Goal: Check status: Check status

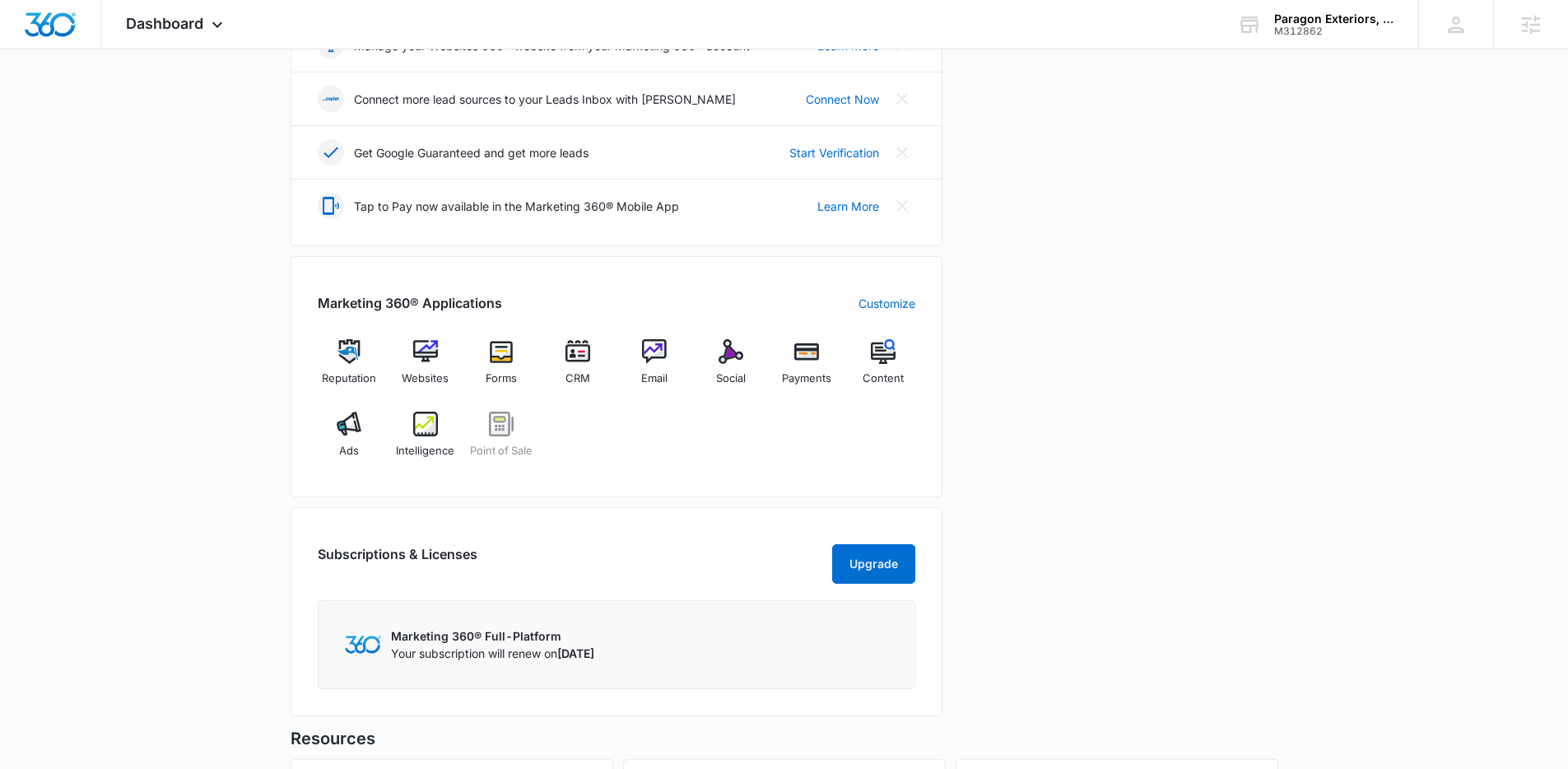
scroll to position [505, 0]
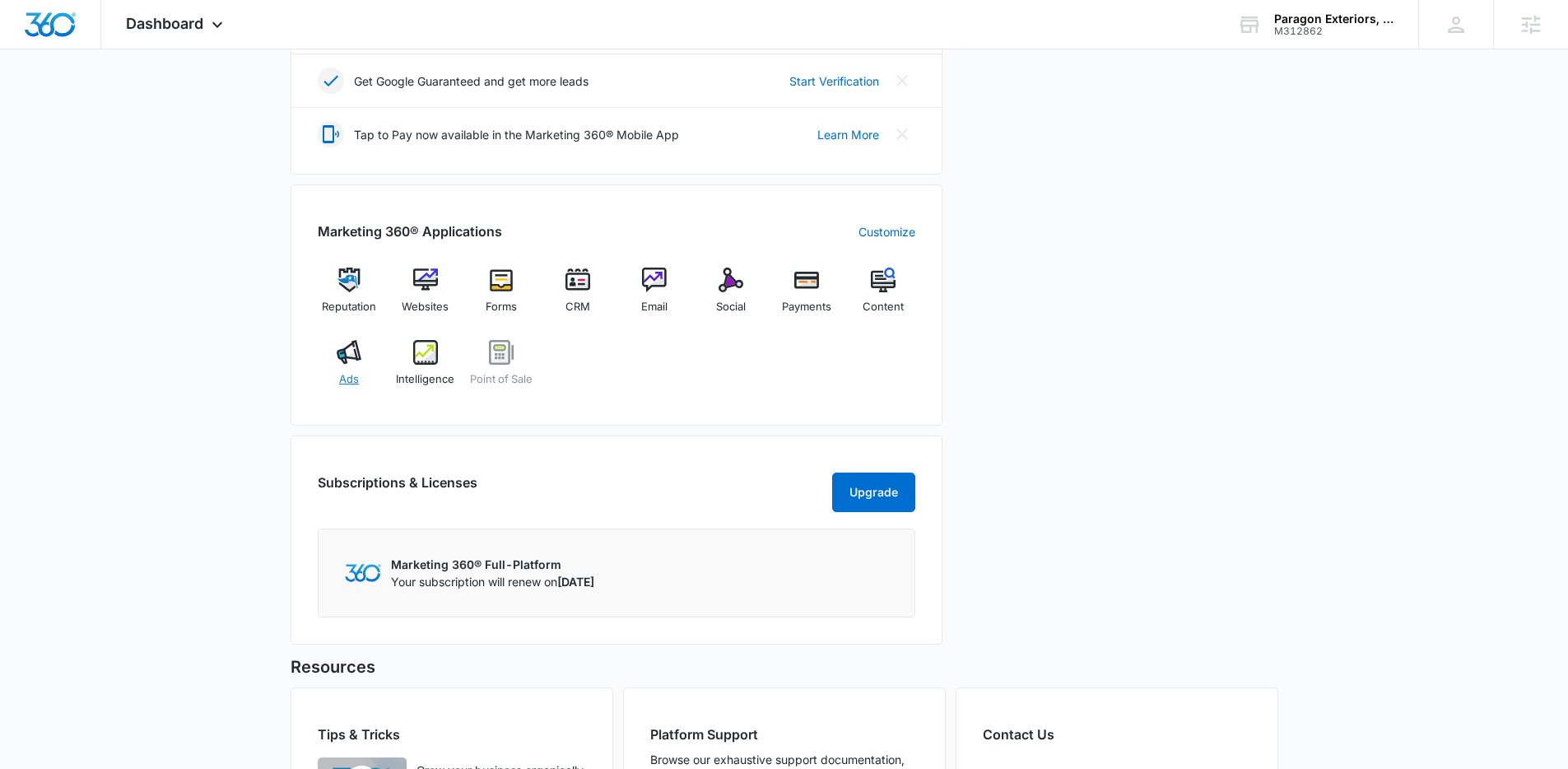
click at [352, 357] on img at bounding box center [348, 351] width 24 height 24
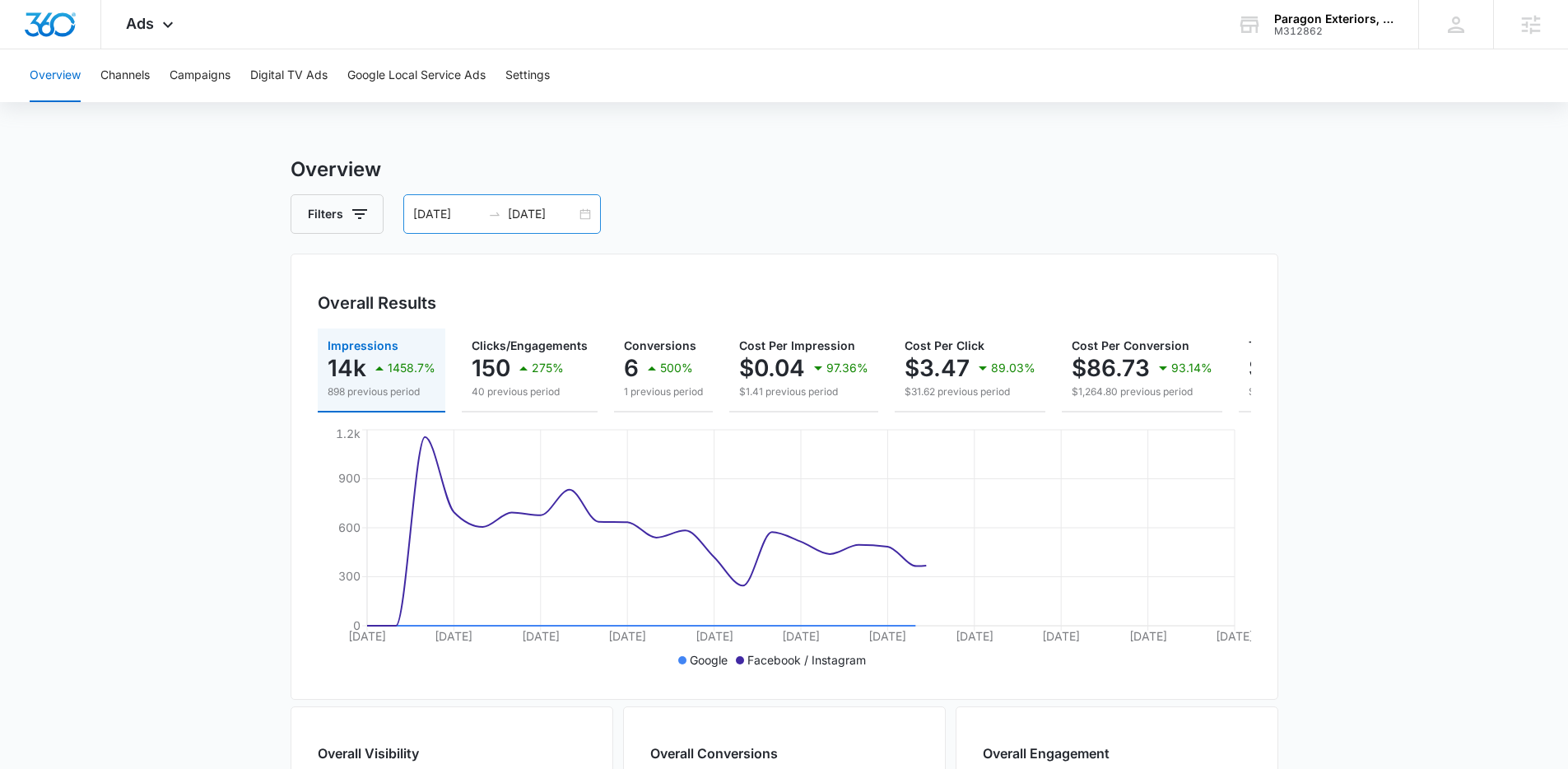
click at [586, 210] on div "[DATE] [DATE]" at bounding box center [502, 213] width 198 height 39
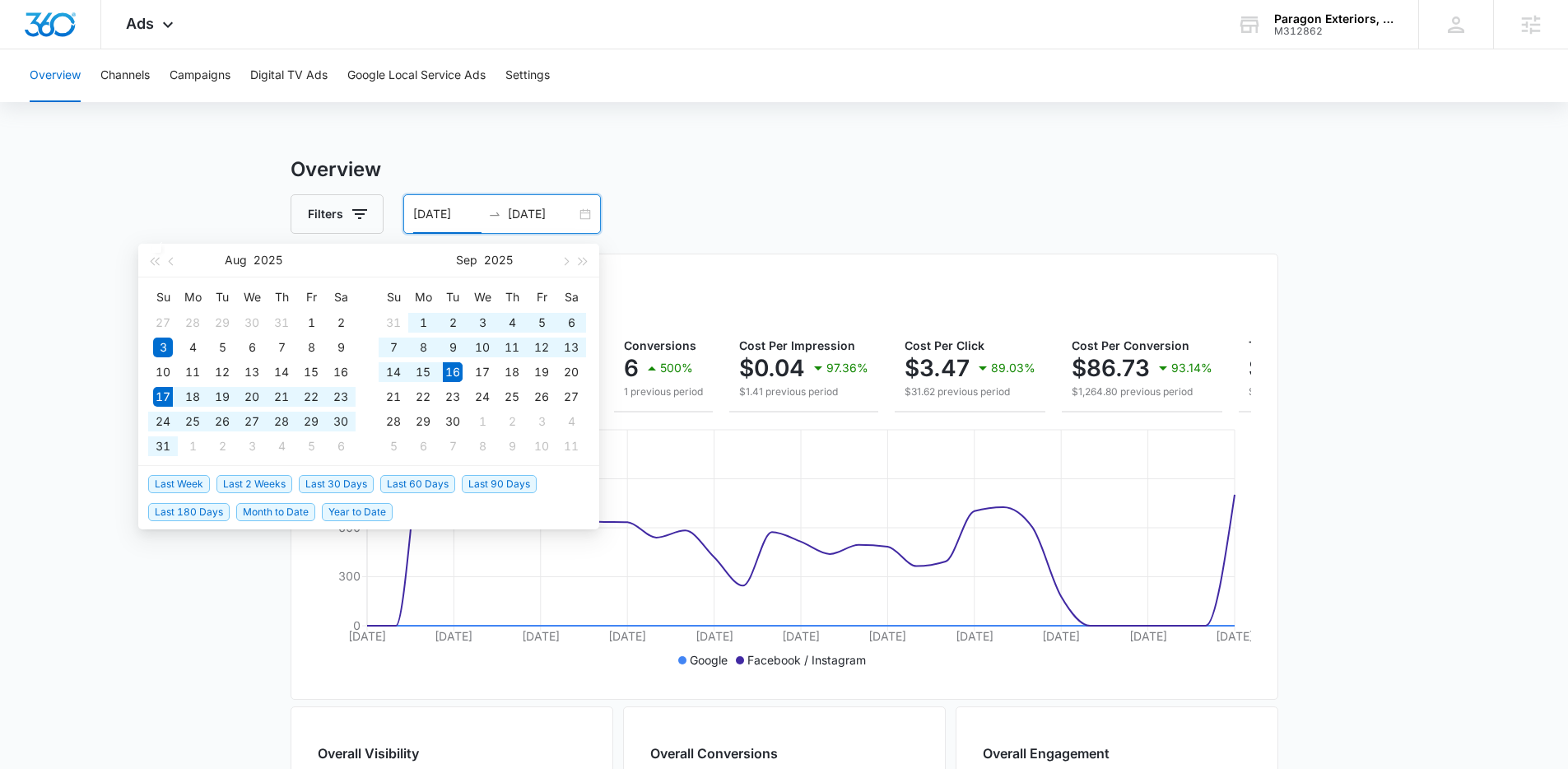
click at [354, 490] on span "Last 30 Days" at bounding box center [336, 483] width 75 height 19
type input "[DATE]"
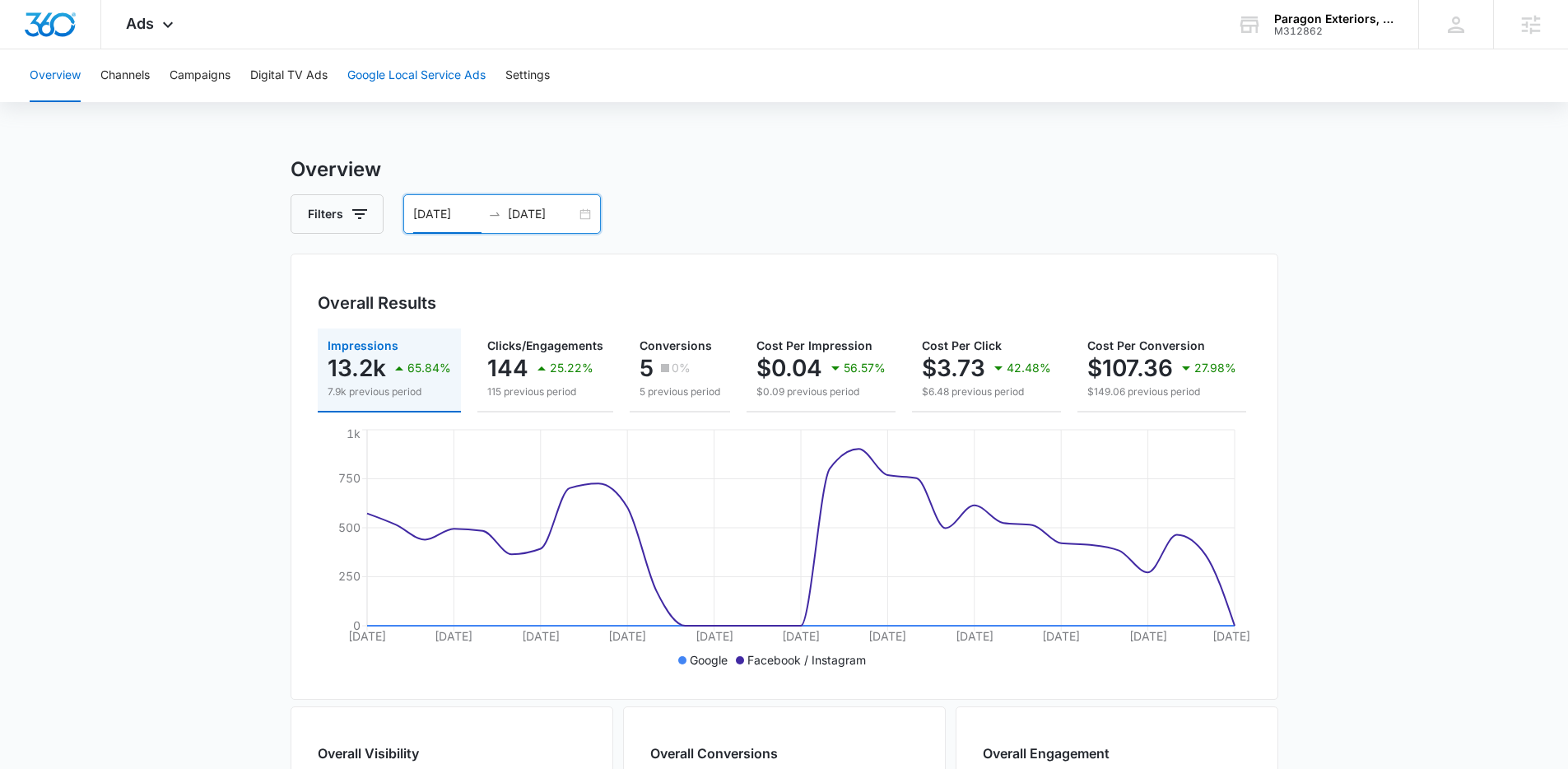
click at [441, 90] on button "Google Local Service Ads" at bounding box center [416, 75] width 138 height 53
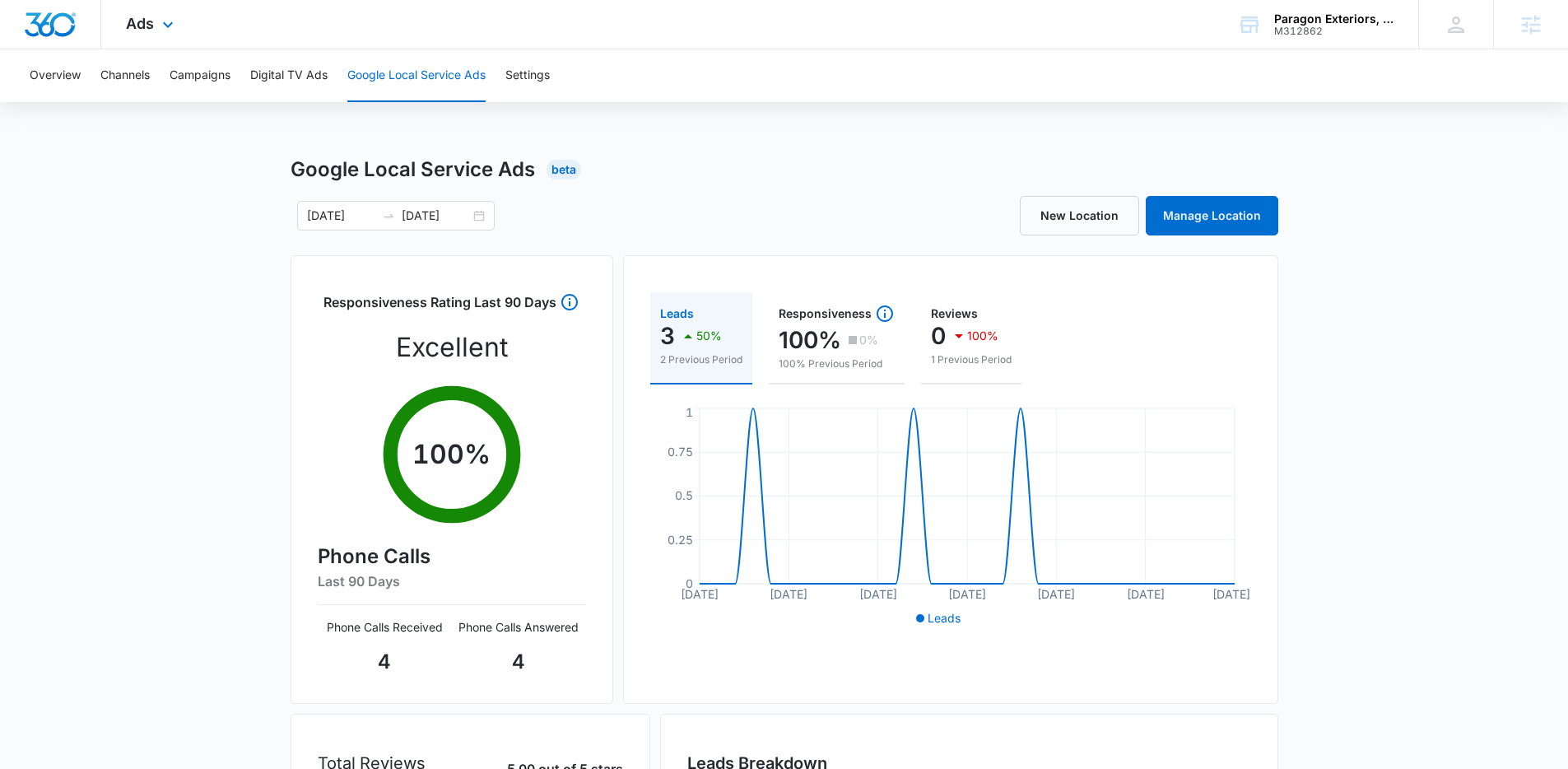
click at [129, 11] on div "Ads Apps Reputation Websites Forms CRM Email Social Payments POS Content Ads In…" at bounding box center [151, 24] width 101 height 49
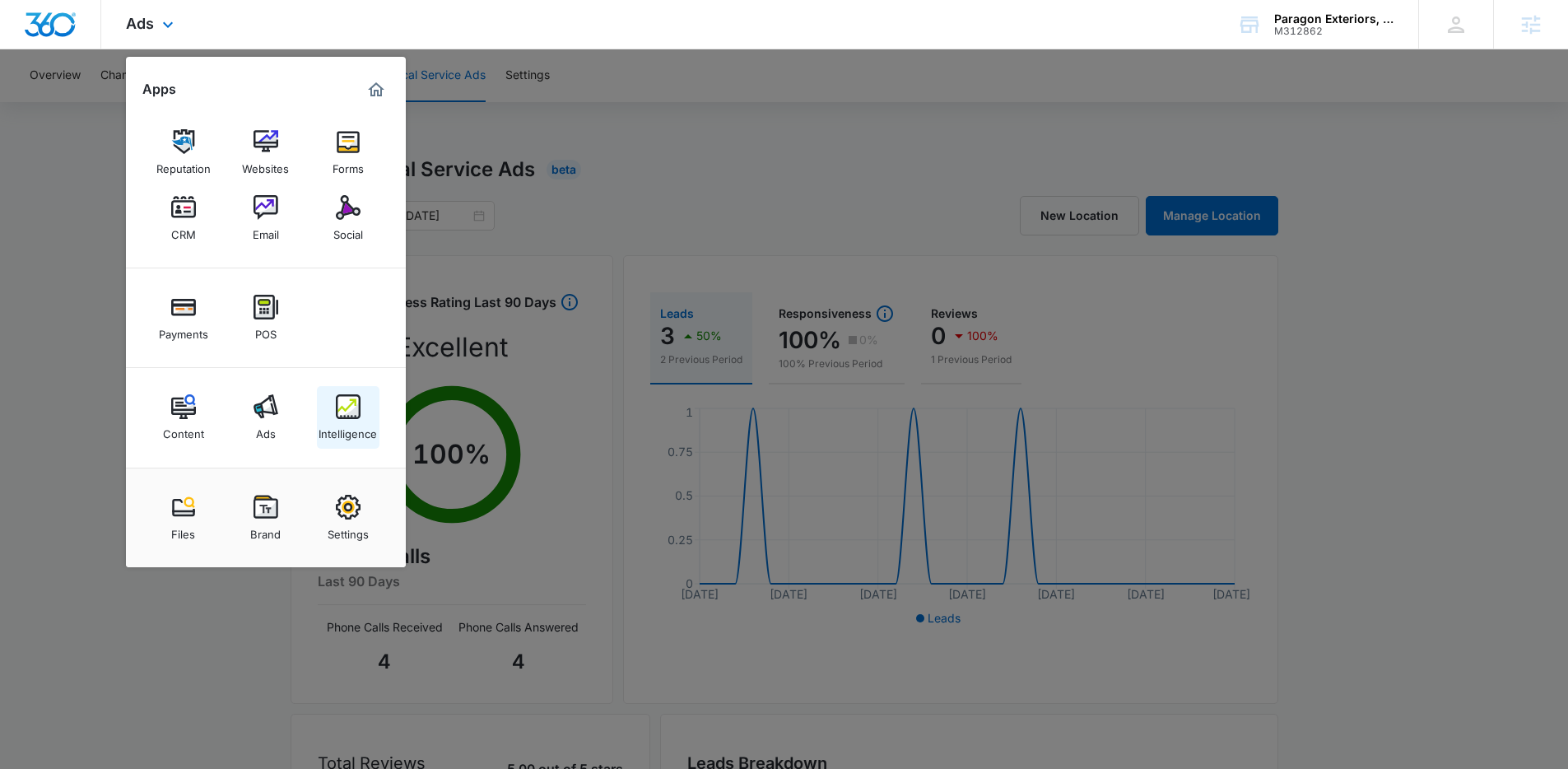
click at [338, 417] on img at bounding box center [347, 406] width 24 height 24
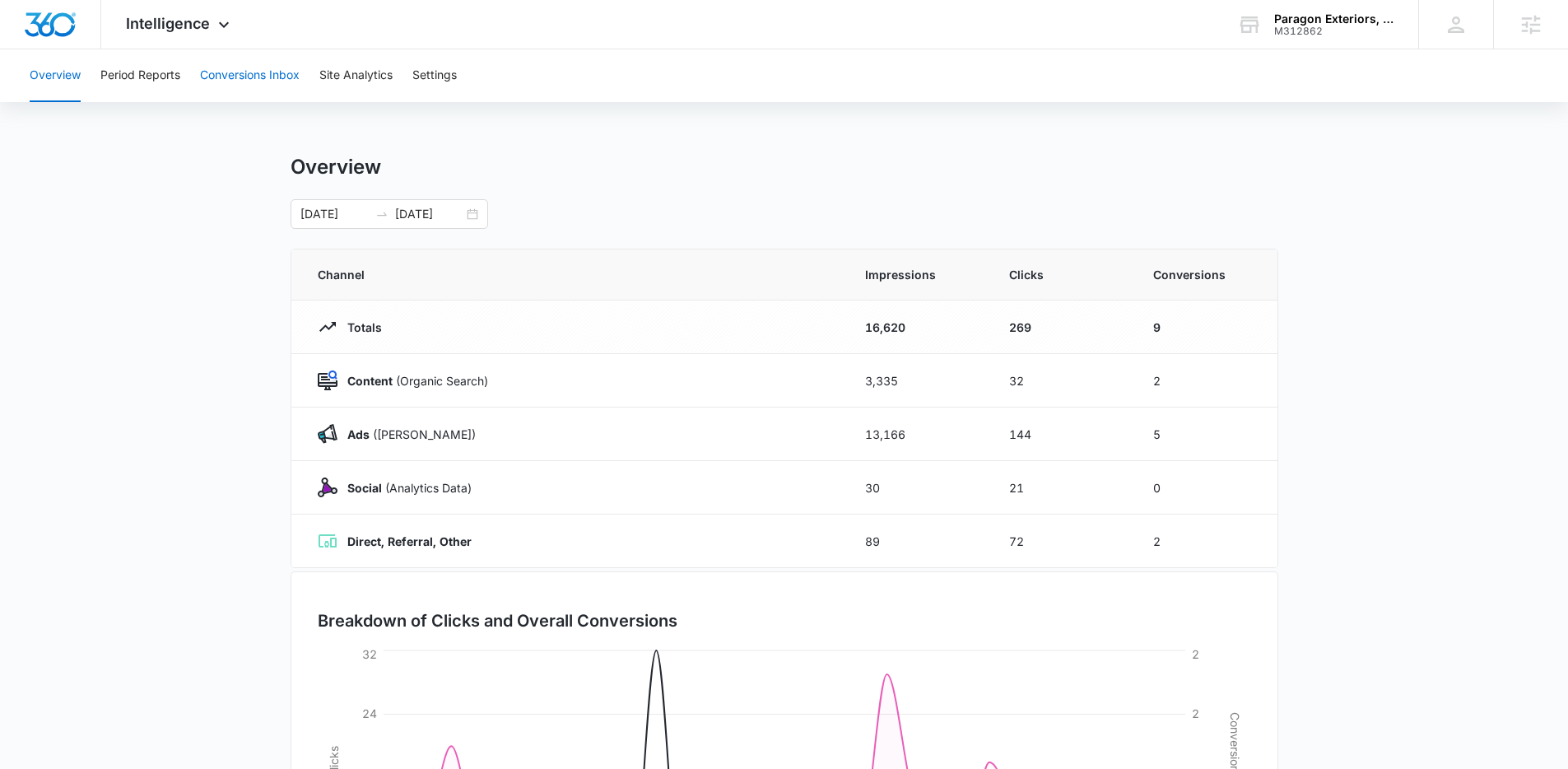
click at [230, 88] on button "Conversions Inbox" at bounding box center [250, 75] width 100 height 53
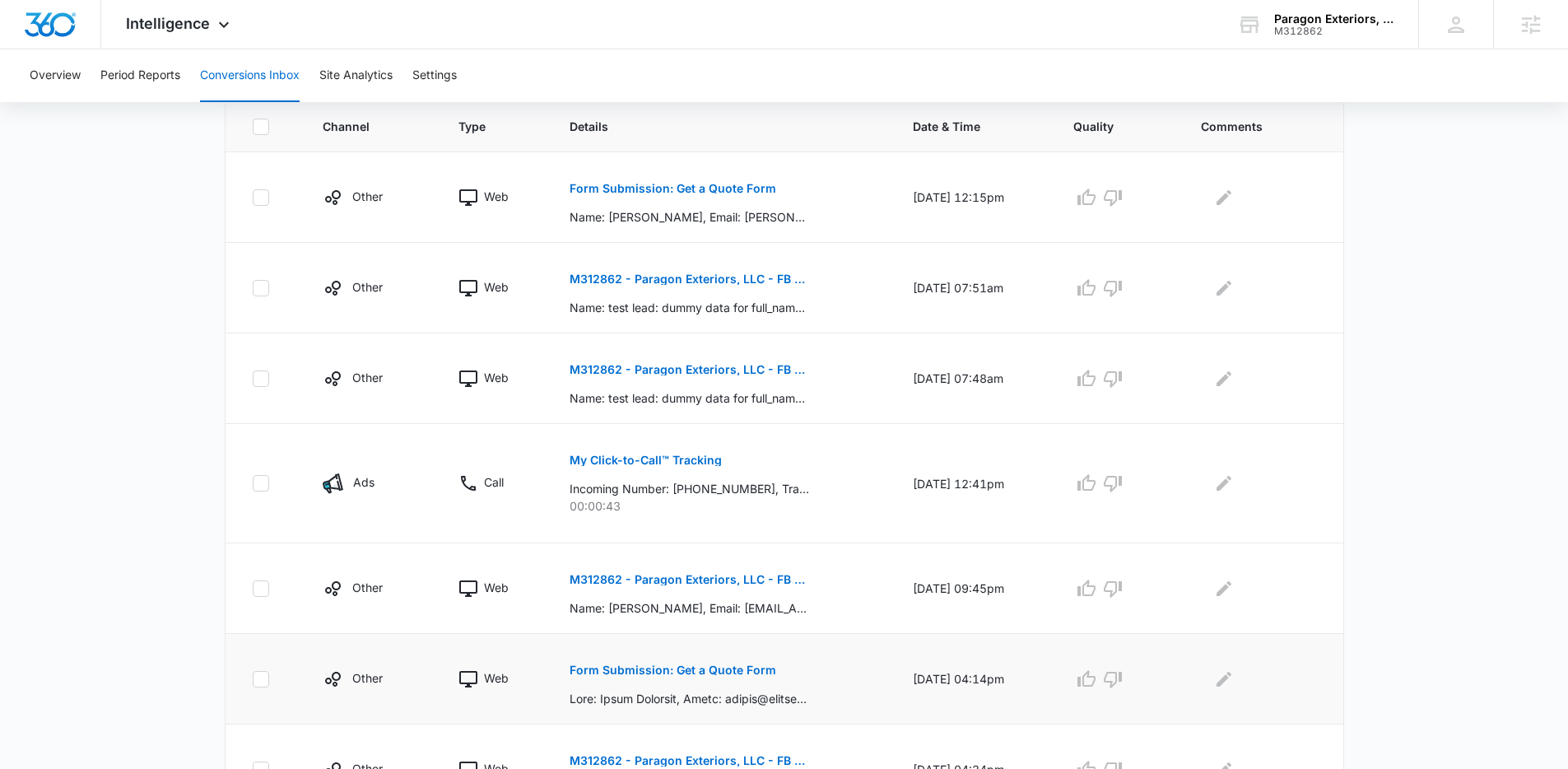
scroll to position [351, 0]
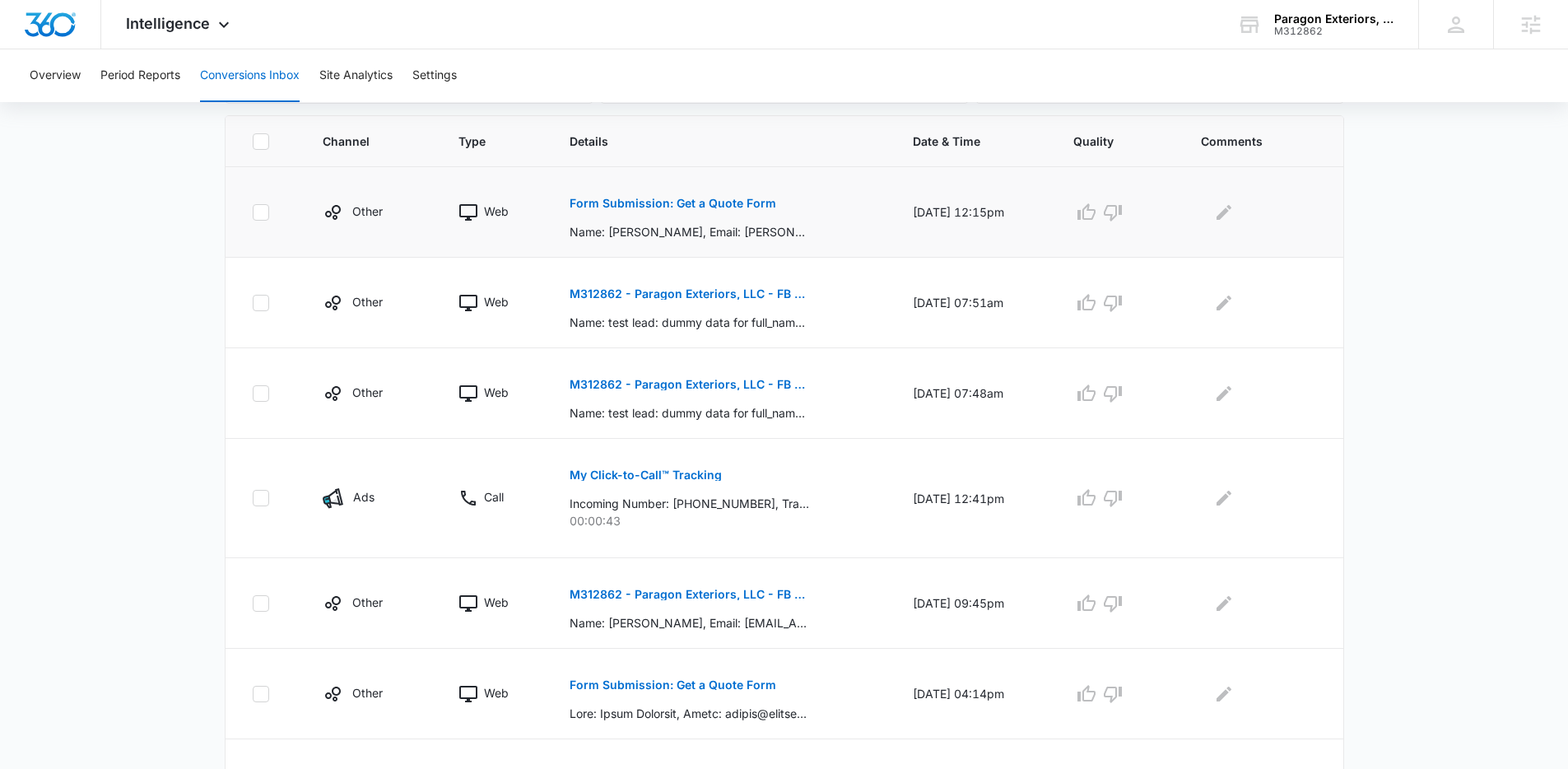
click at [701, 200] on p "Form Submission: Get a Quote Form" at bounding box center [672, 204] width 207 height 12
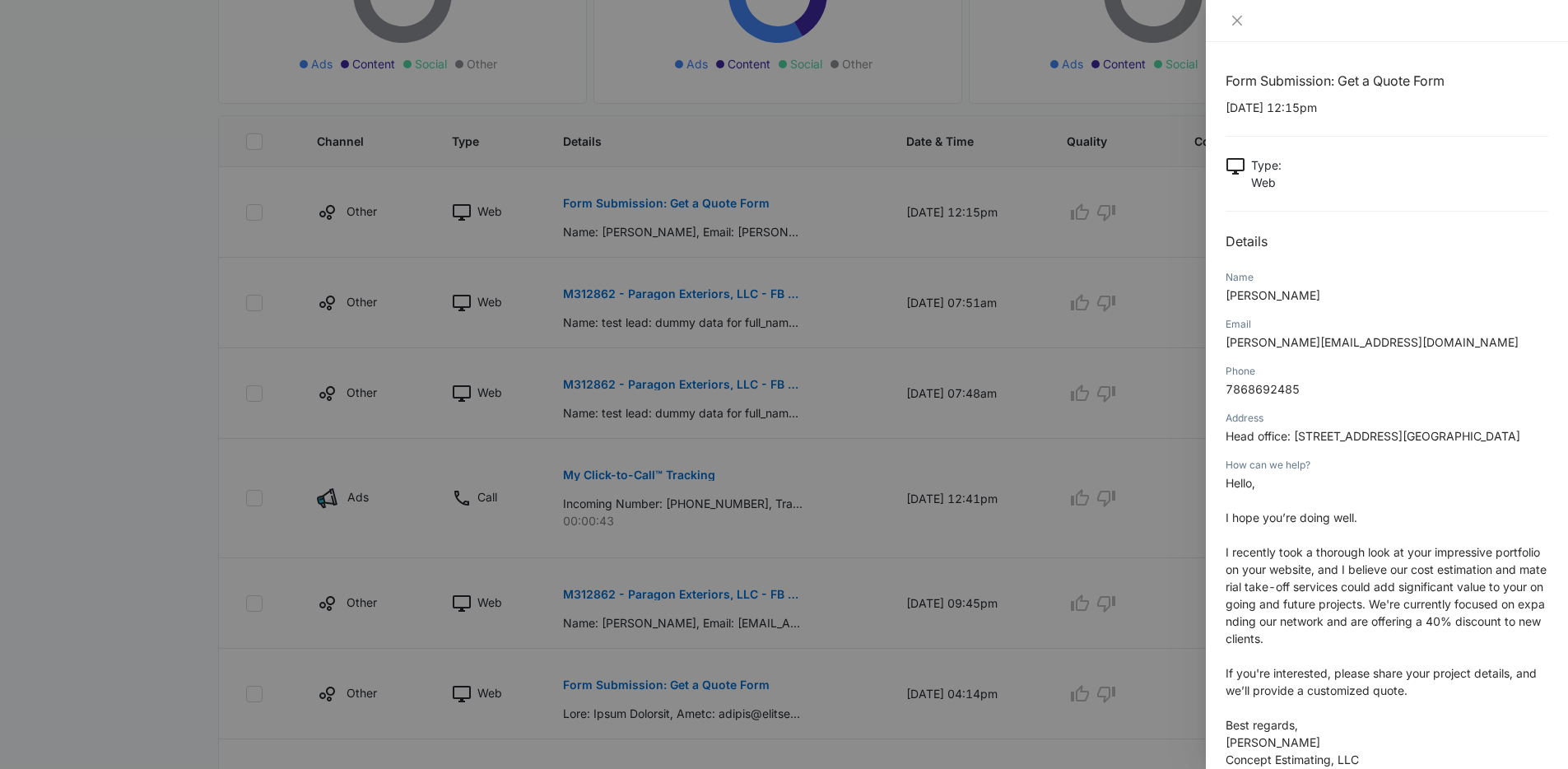
click at [902, 460] on div at bounding box center [784, 384] width 1568 height 769
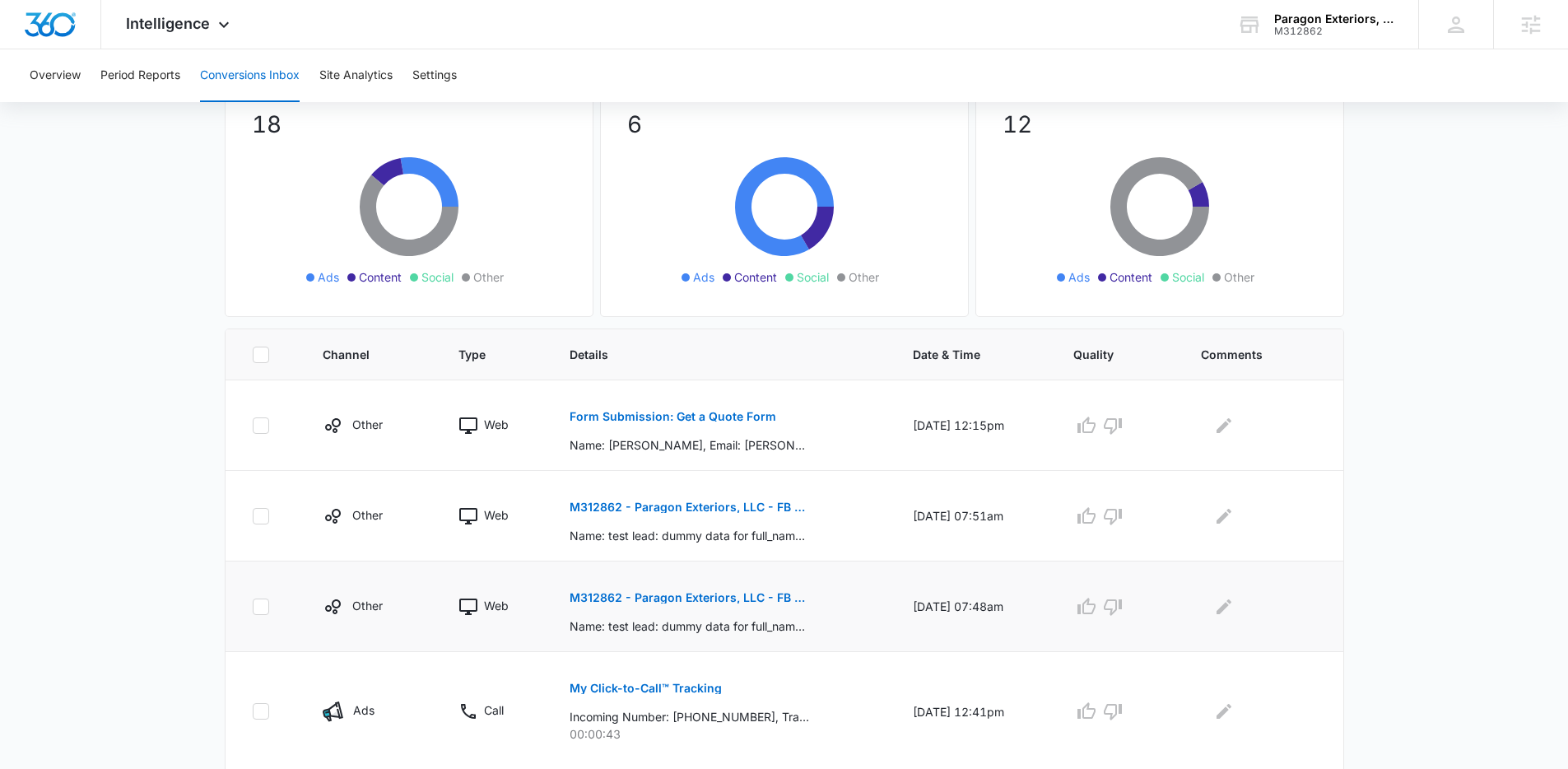
scroll to position [130, 0]
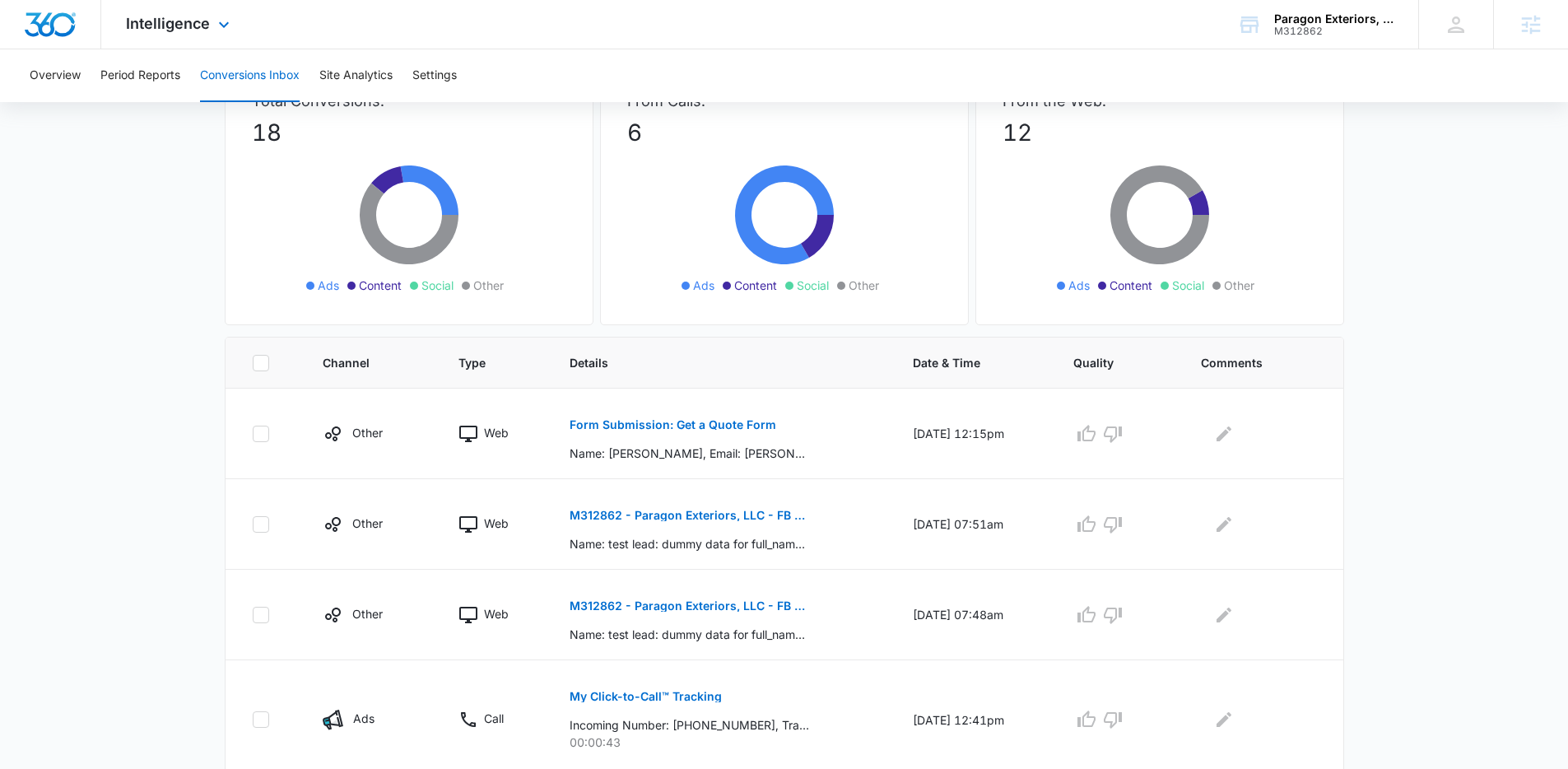
drag, startPoint x: 171, startPoint y: 23, endPoint x: 170, endPoint y: 36, distance: 13.0
click at [170, 24] on span "Intelligence" at bounding box center [168, 23] width 84 height 18
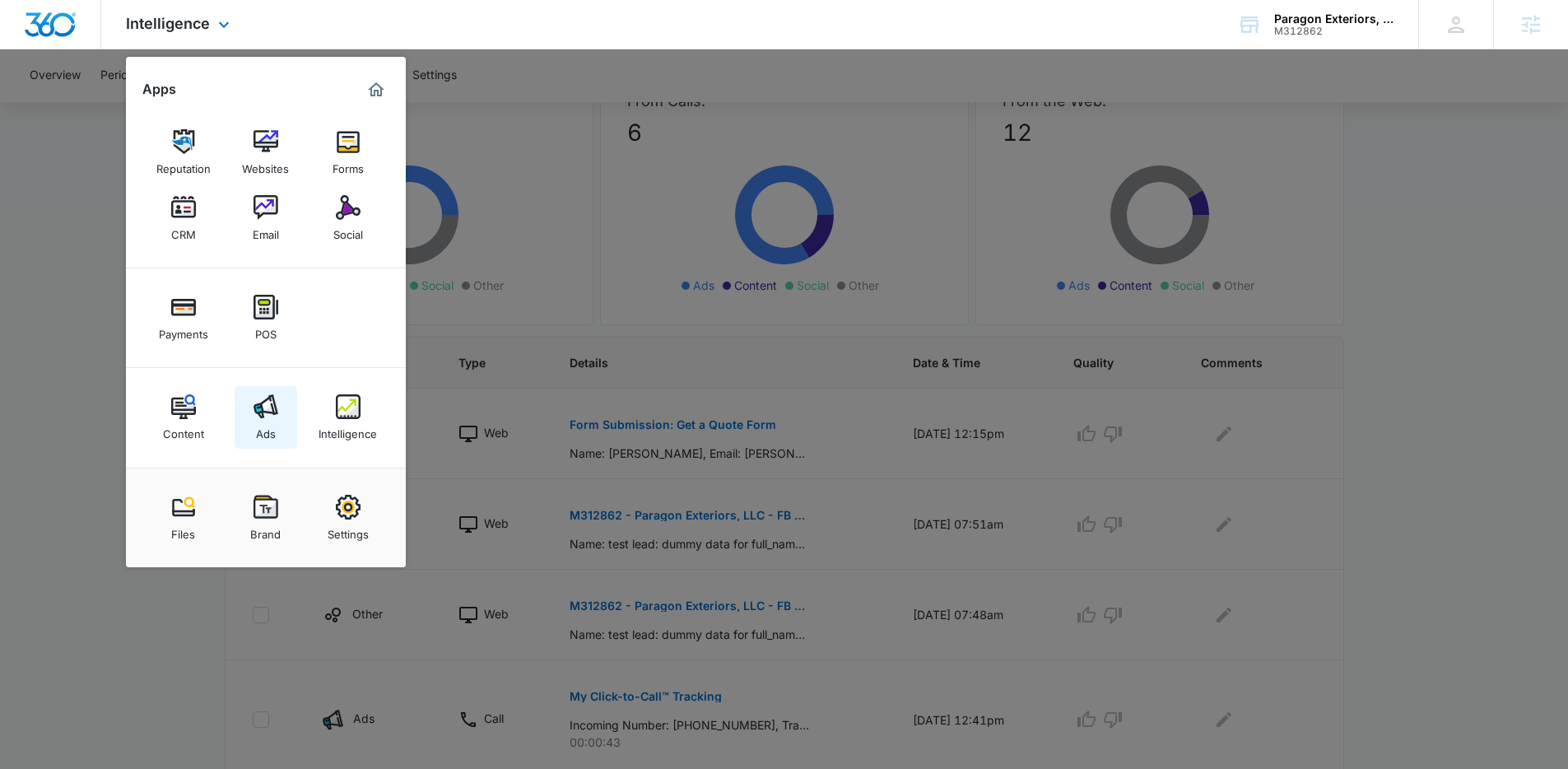
click at [266, 407] on img at bounding box center [265, 406] width 24 height 24
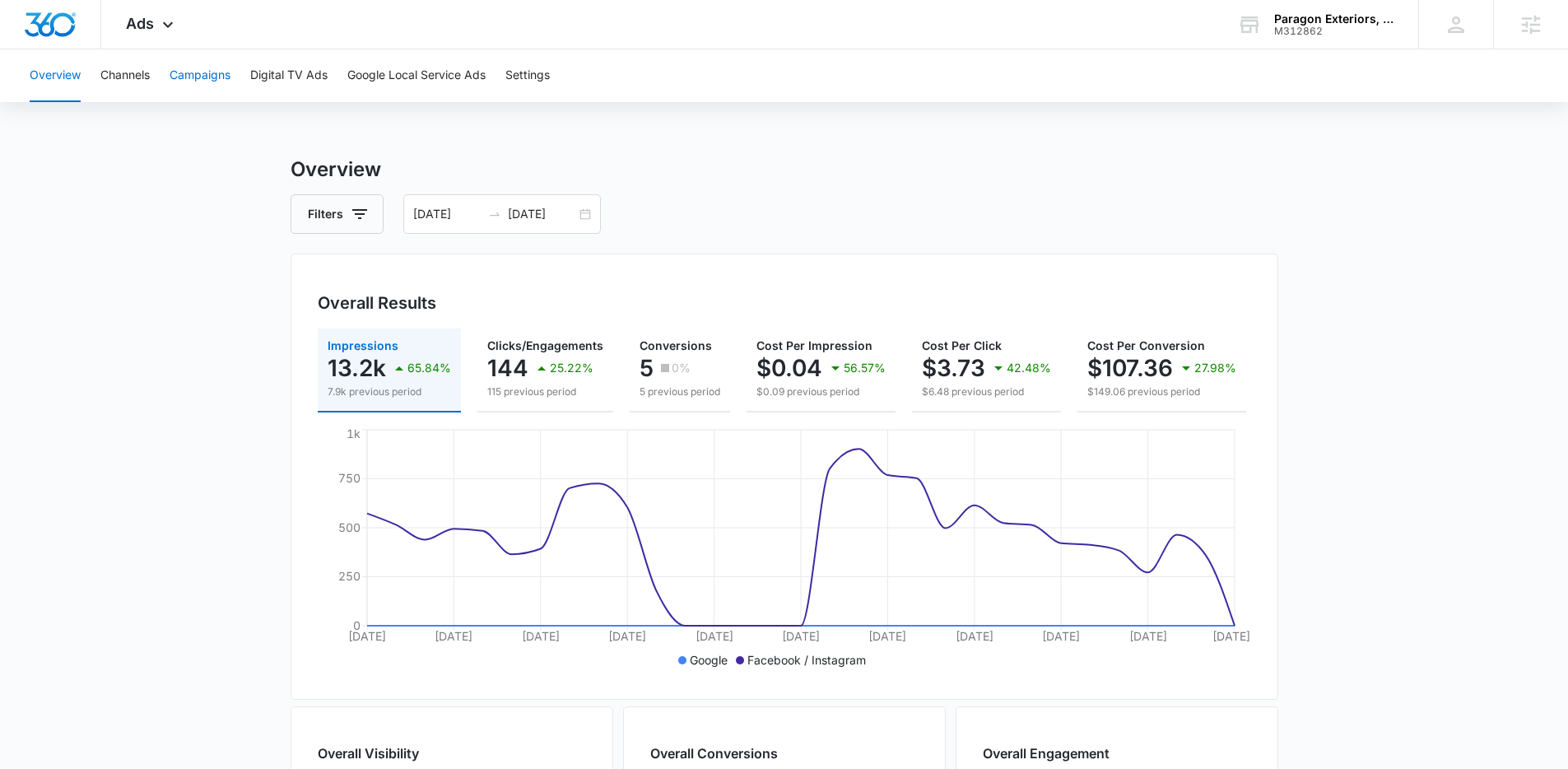
click at [216, 65] on button "Campaigns" at bounding box center [200, 75] width 61 height 53
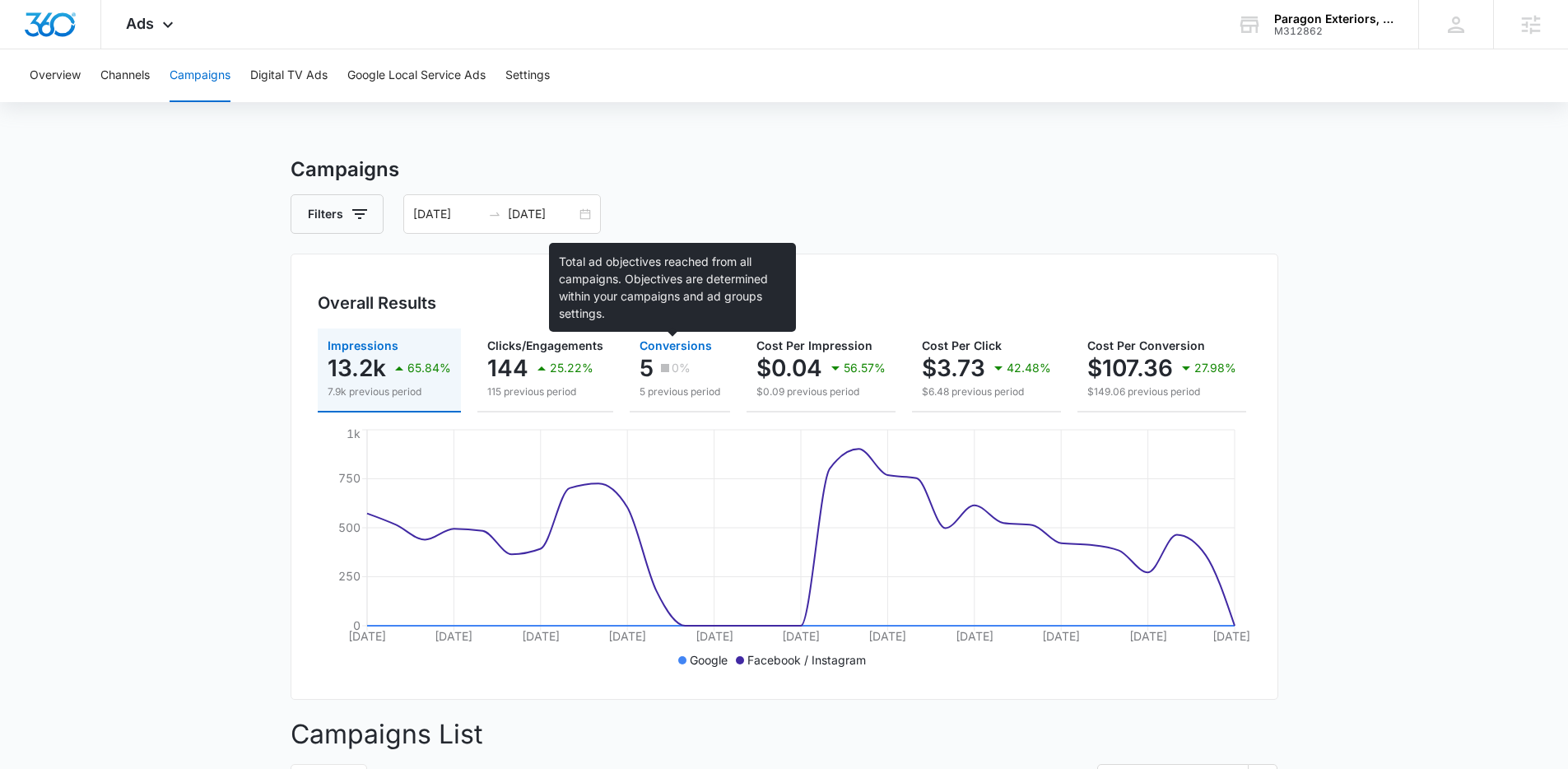
click at [651, 347] on span "Conversions" at bounding box center [675, 345] width 72 height 14
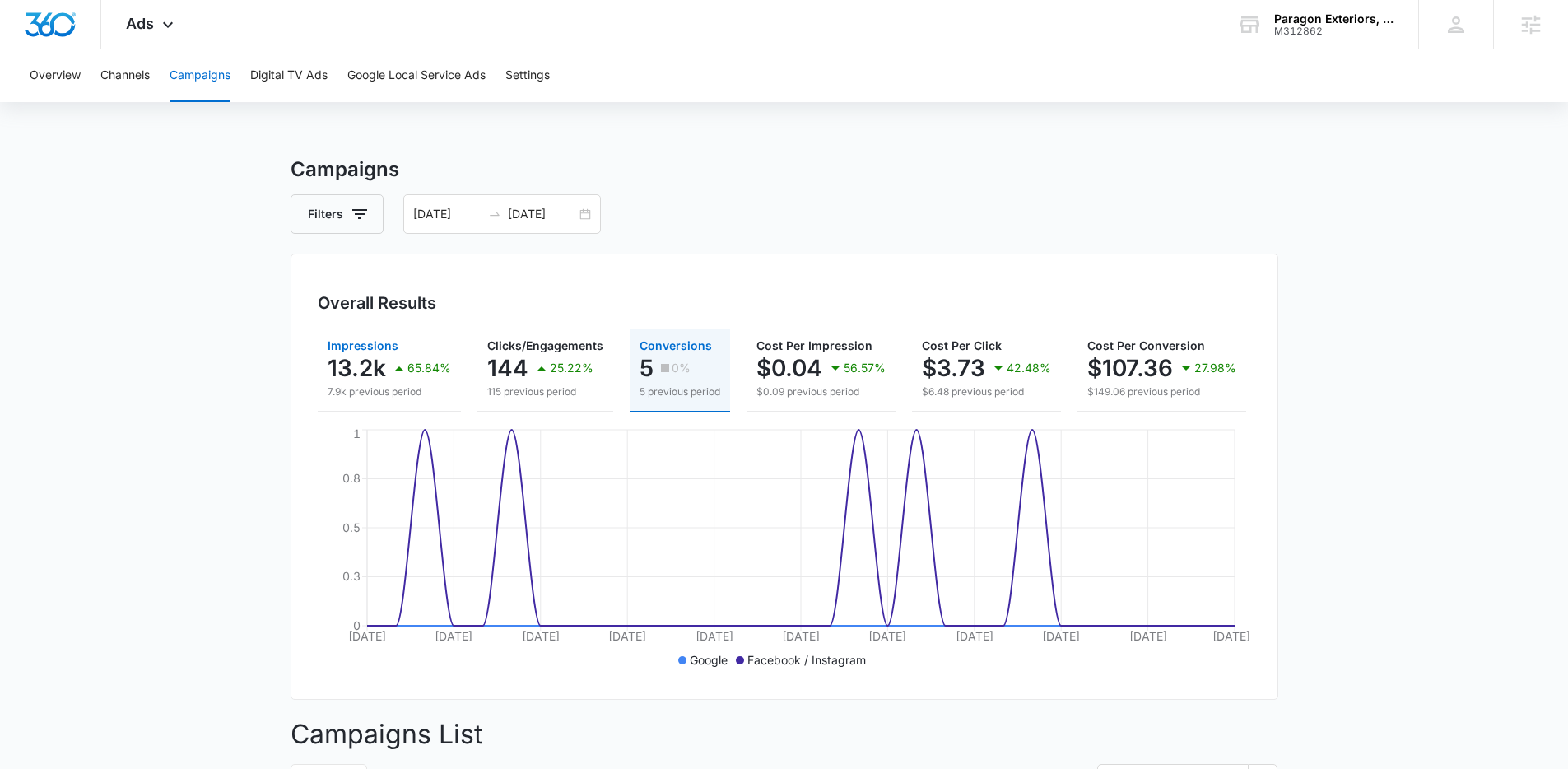
click at [395, 351] on div "65.84%" at bounding box center [420, 368] width 62 height 33
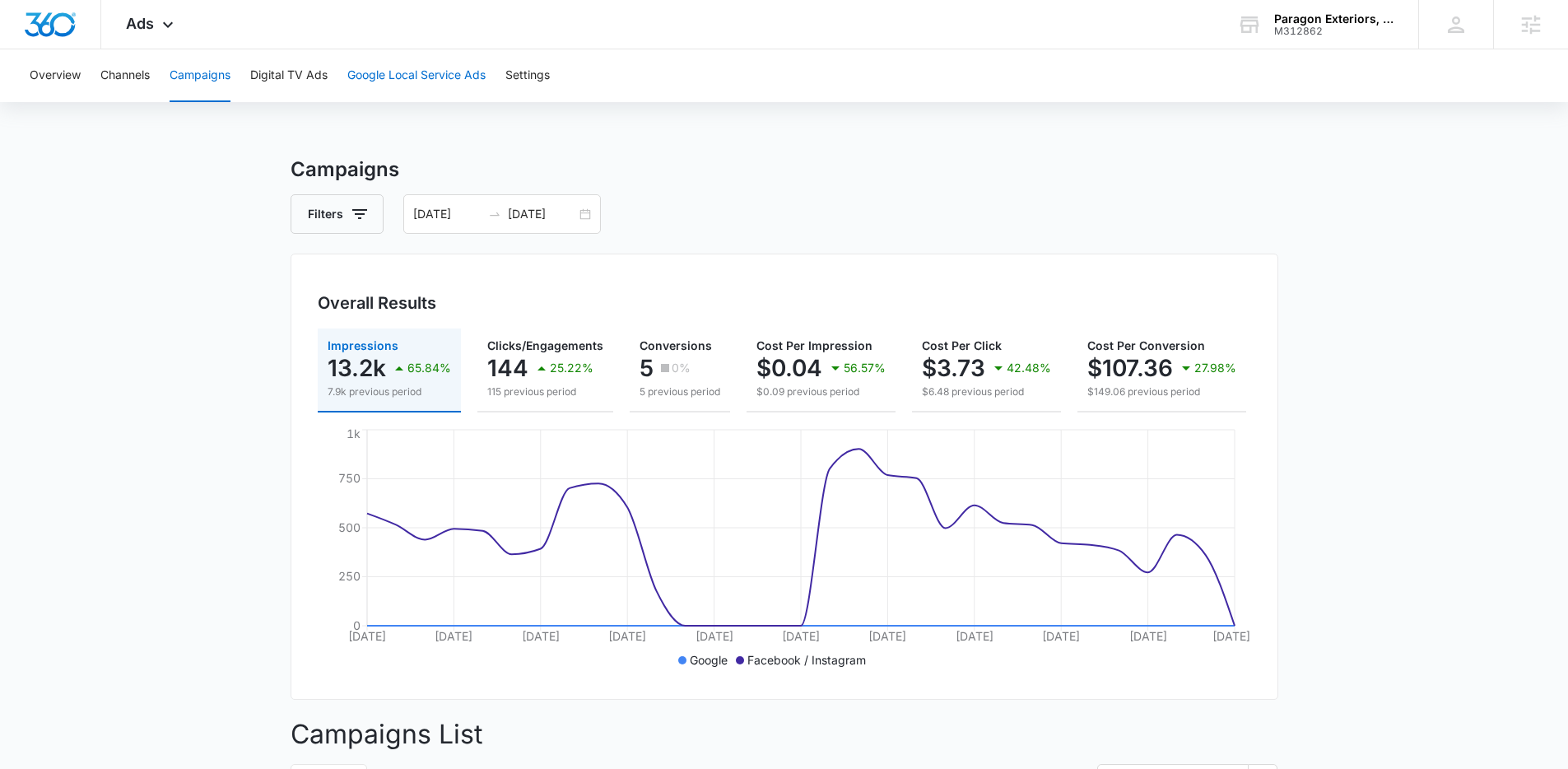
click at [438, 72] on button "Google Local Service Ads" at bounding box center [416, 75] width 138 height 53
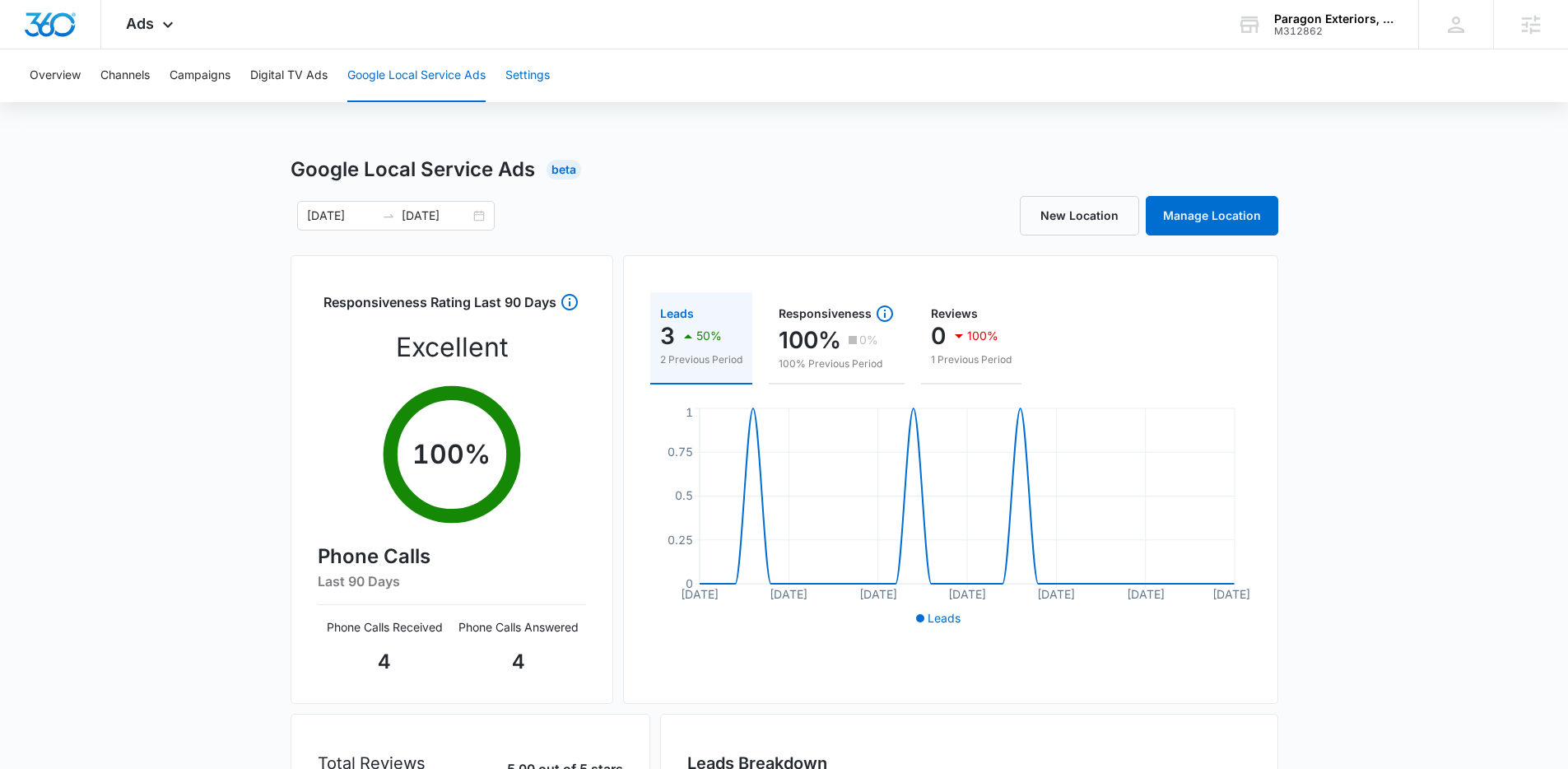
click at [541, 79] on button "Settings" at bounding box center [527, 75] width 44 height 53
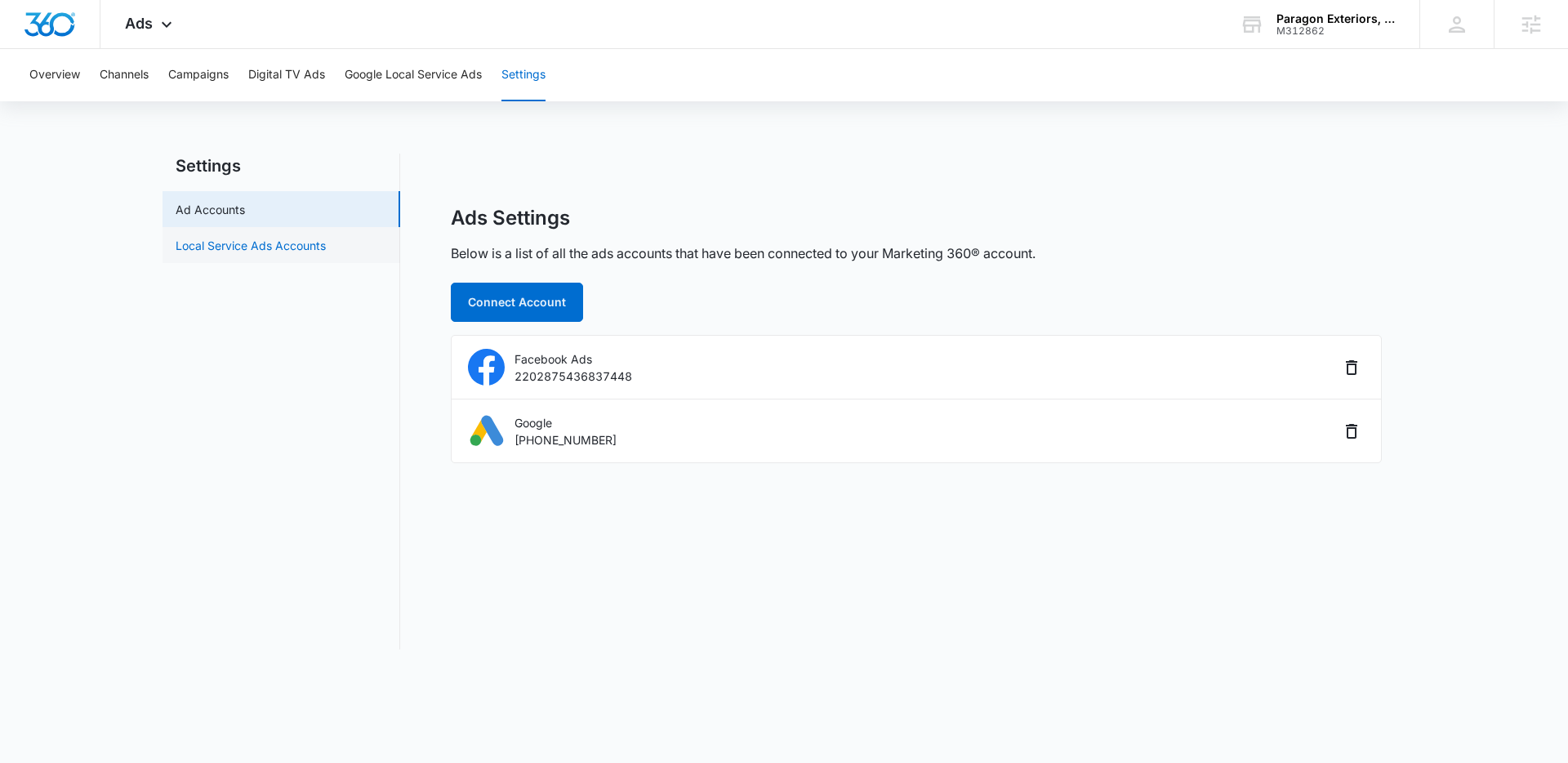
click at [291, 250] on link "Local Service Ads Accounts" at bounding box center [250, 246] width 150 height 17
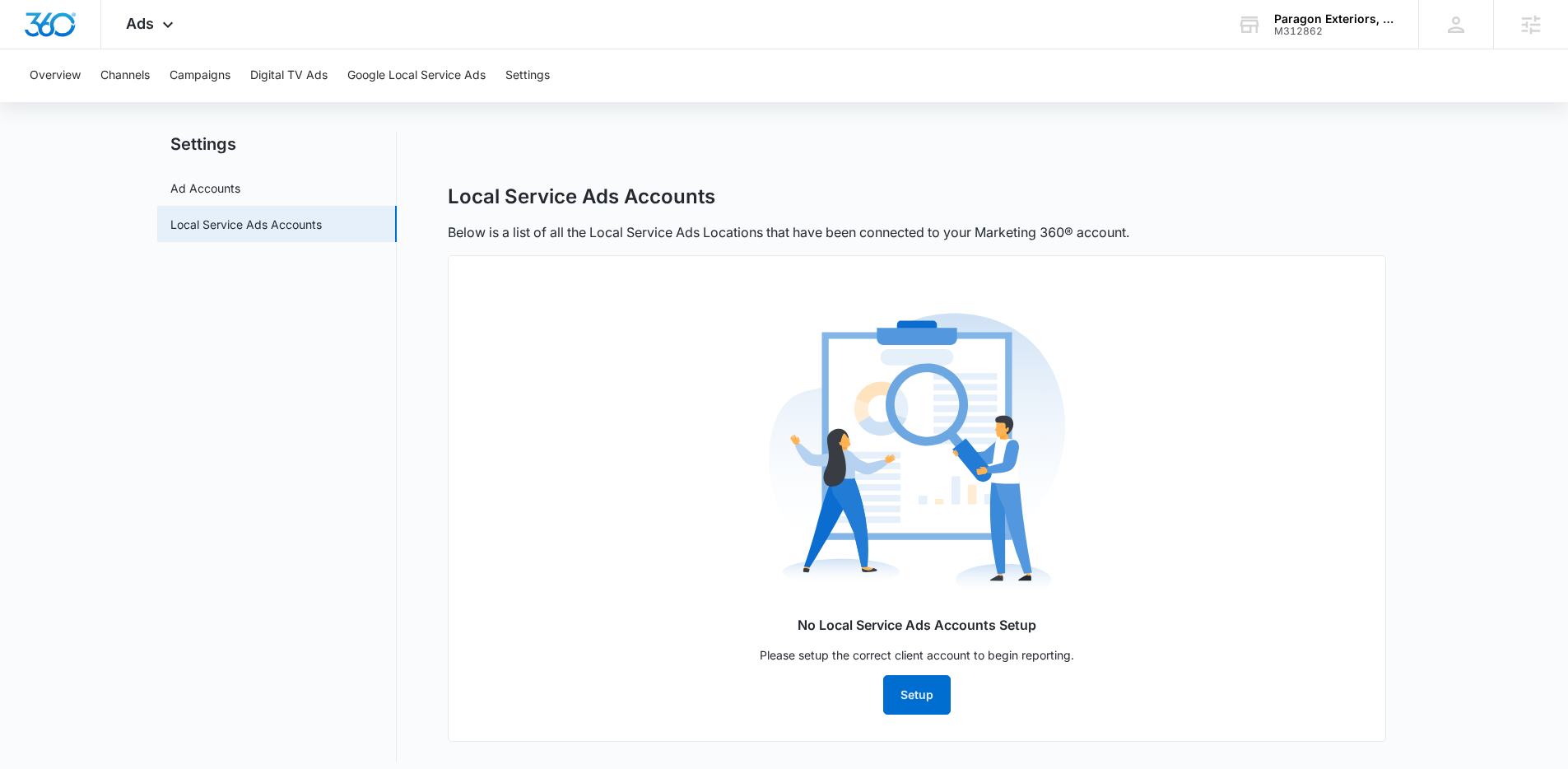
scroll to position [35, 0]
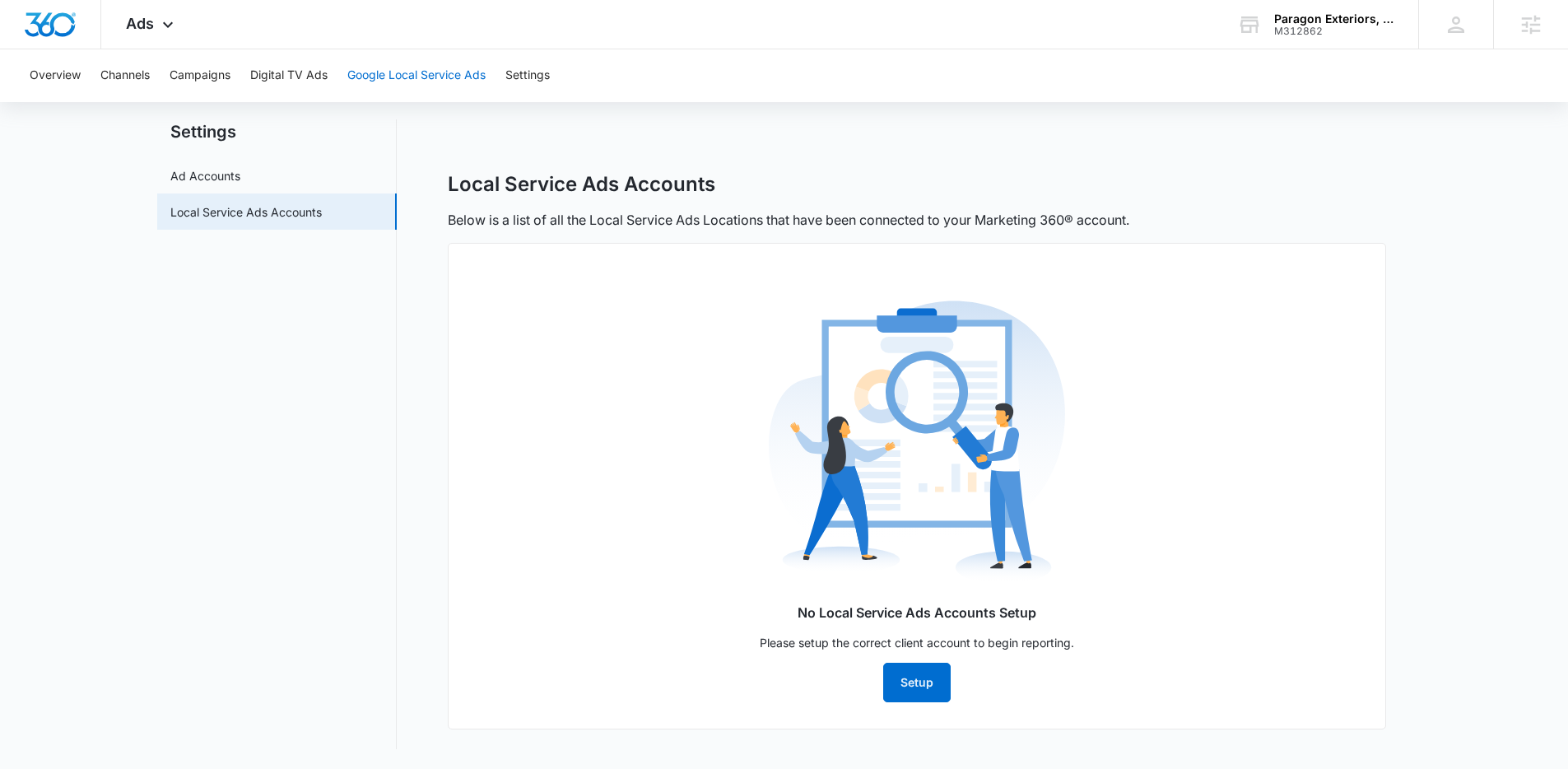
click at [443, 85] on button "Google Local Service Ads" at bounding box center [416, 75] width 138 height 53
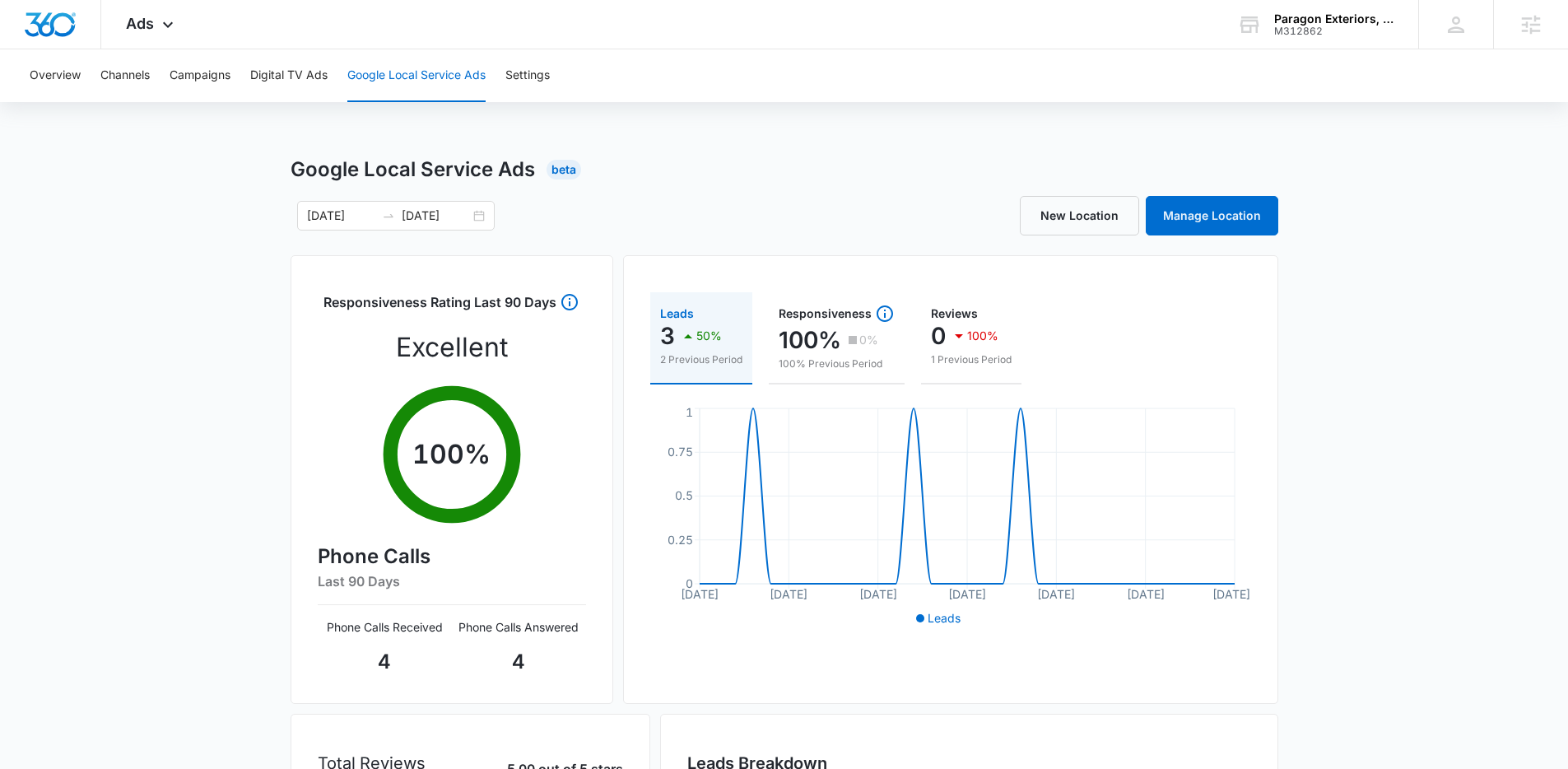
click at [560, 80] on div "Overview Channels Campaigns Digital TV Ads Google Local Service Ads Settings" at bounding box center [784, 75] width 1529 height 53
click at [530, 71] on button "Settings" at bounding box center [527, 75] width 44 height 53
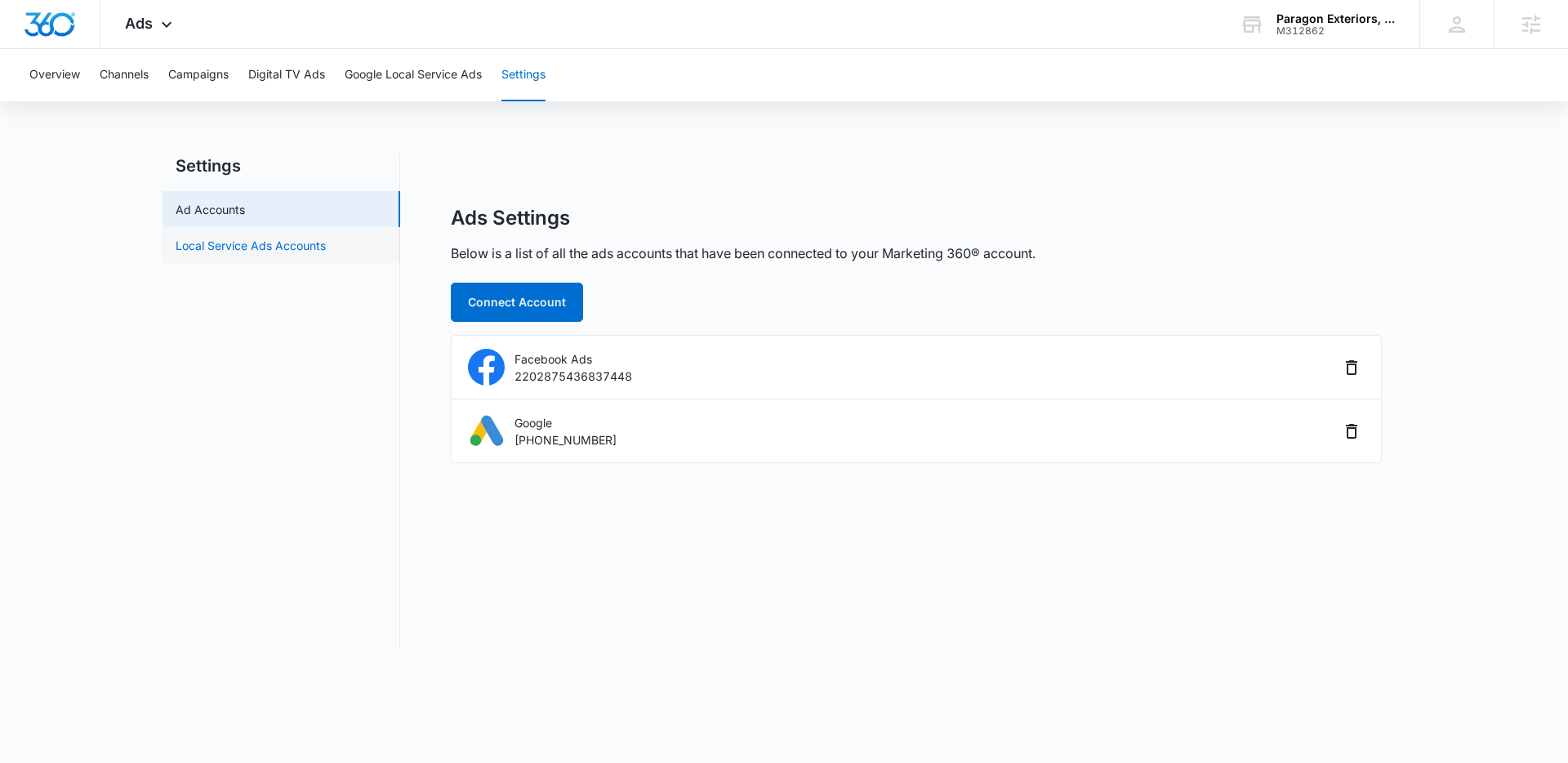
click at [306, 251] on link "Local Service Ads Accounts" at bounding box center [250, 246] width 150 height 17
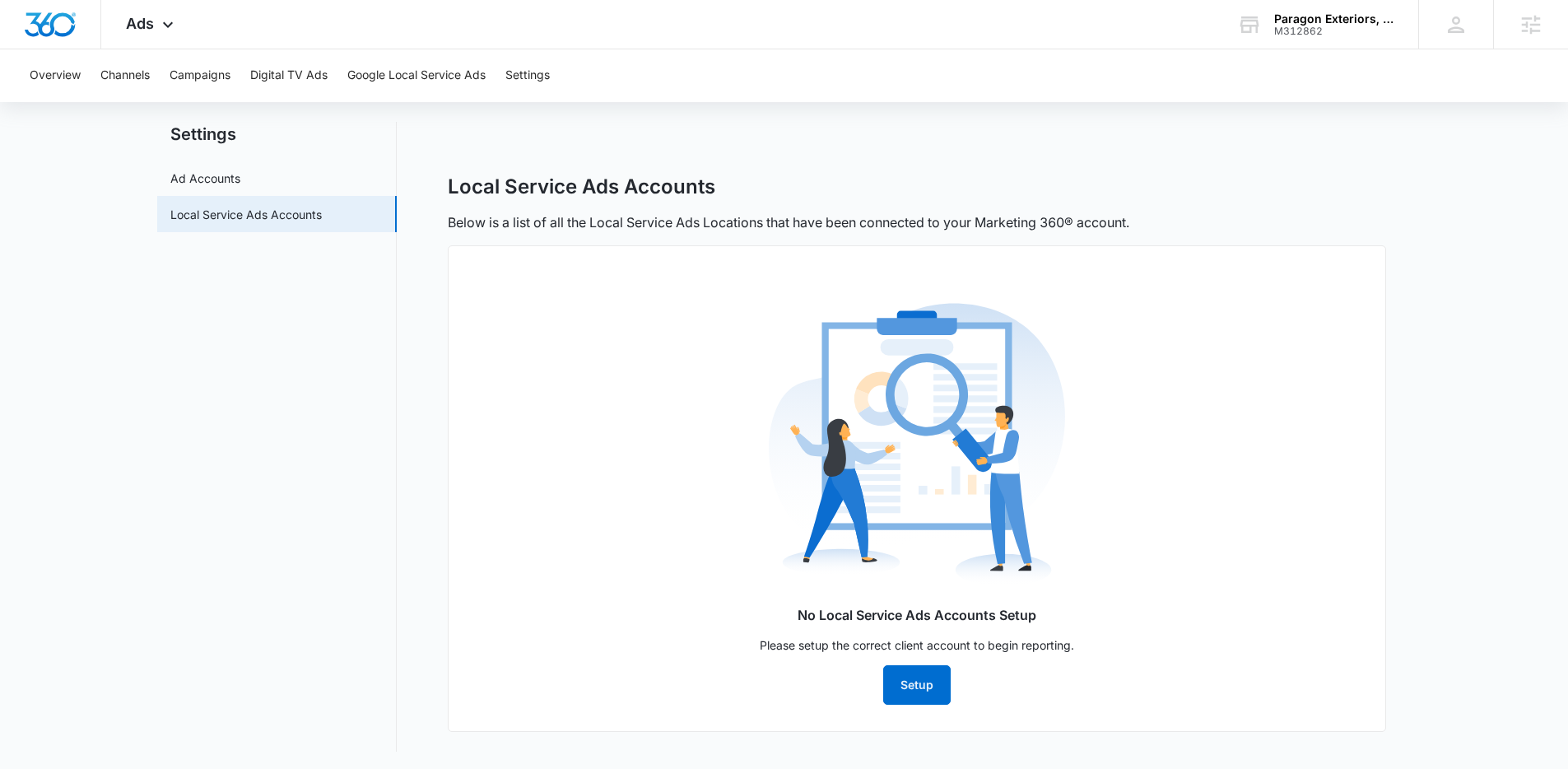
scroll to position [35, 0]
click at [233, 167] on link "Ad Accounts" at bounding box center [205, 176] width 69 height 18
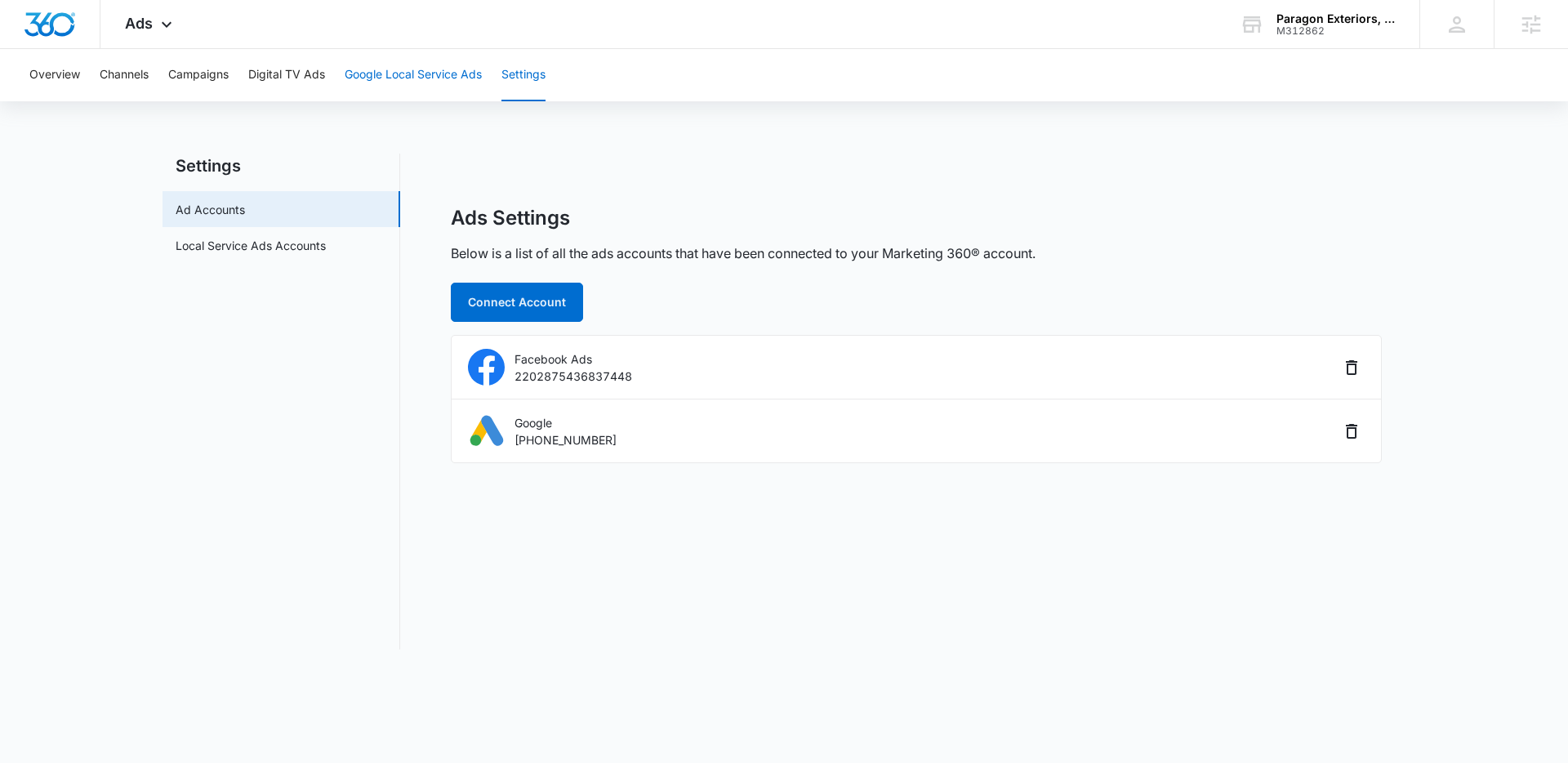
click at [398, 68] on button "Google Local Service Ads" at bounding box center [413, 75] width 137 height 52
